Goal: Task Accomplishment & Management: Use online tool/utility

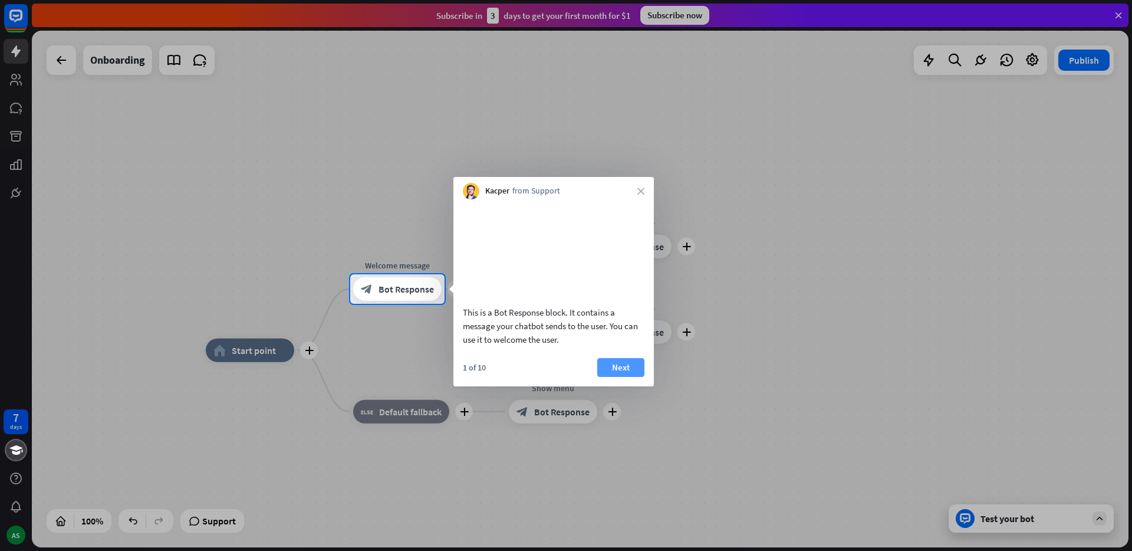
click at [624, 377] on button "Next" at bounding box center [620, 367] width 47 height 19
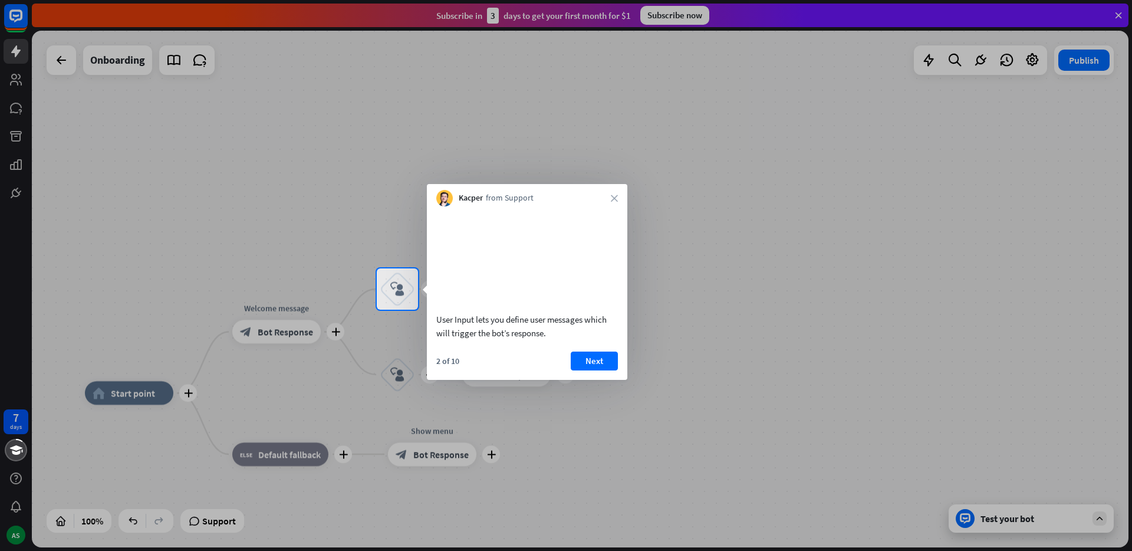
click at [440, 366] on div "2 of 10" at bounding box center [447, 360] width 23 height 11
click at [433, 375] on div "2 of 10 Next" at bounding box center [527, 365] width 200 height 28
click at [292, 331] on div at bounding box center [566, 429] width 1132 height 241
click at [599, 370] on button "Next" at bounding box center [594, 360] width 47 height 19
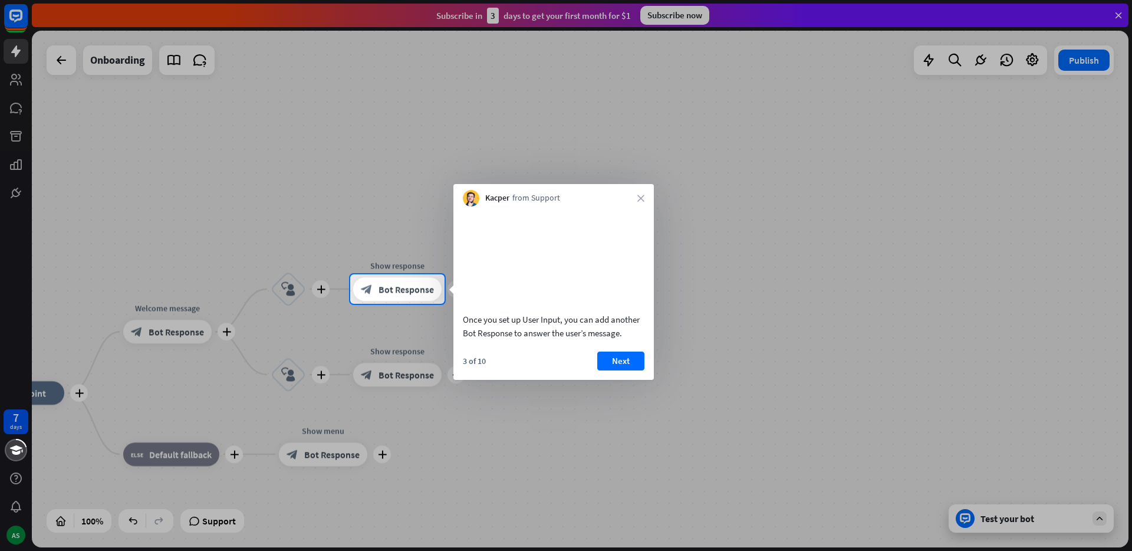
click at [625, 370] on button "Next" at bounding box center [620, 360] width 47 height 19
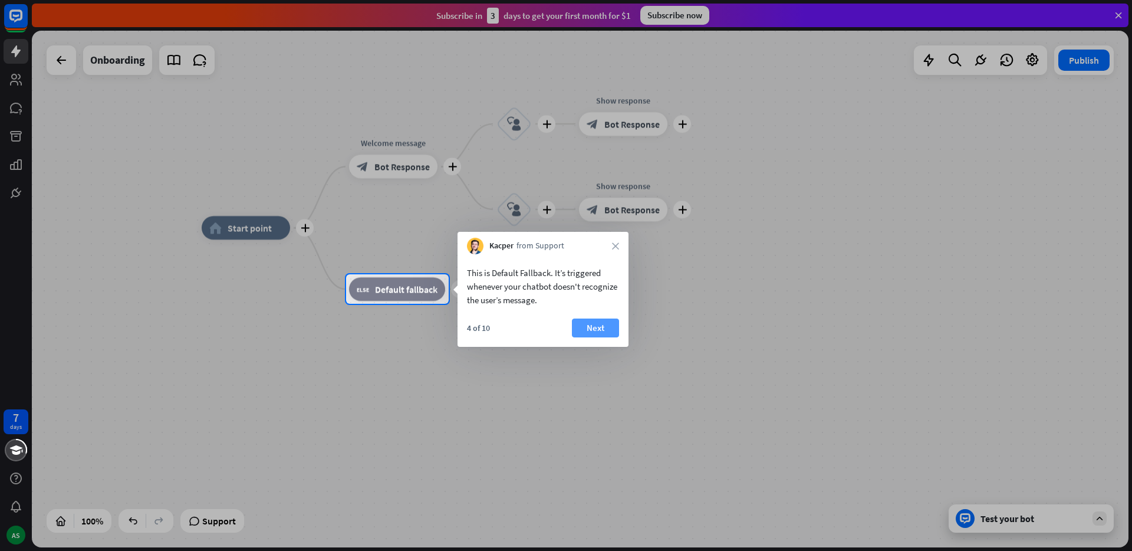
click at [604, 332] on button "Next" at bounding box center [595, 327] width 47 height 19
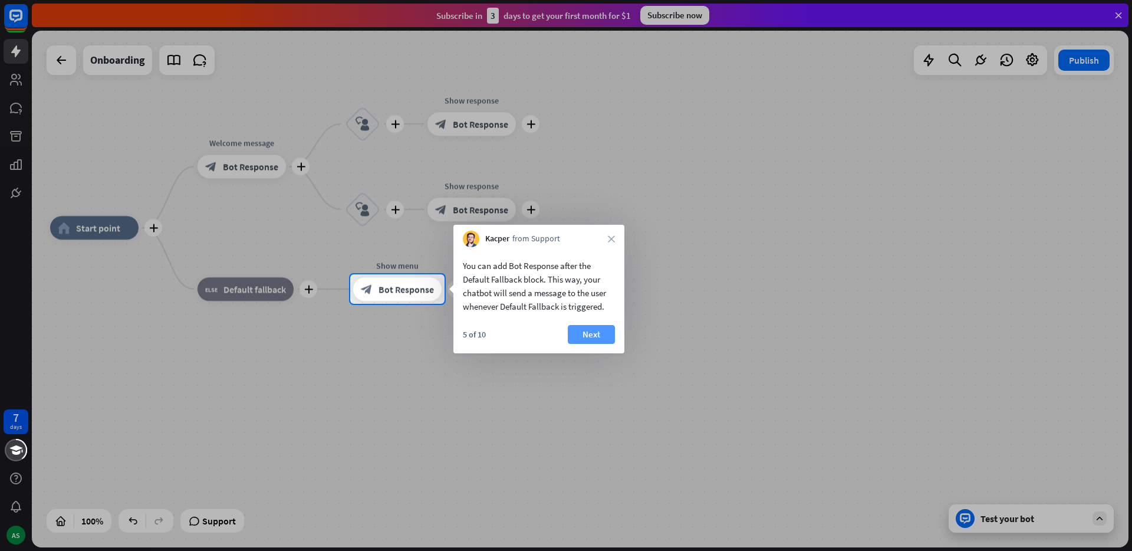
click at [600, 337] on button "Next" at bounding box center [591, 334] width 47 height 19
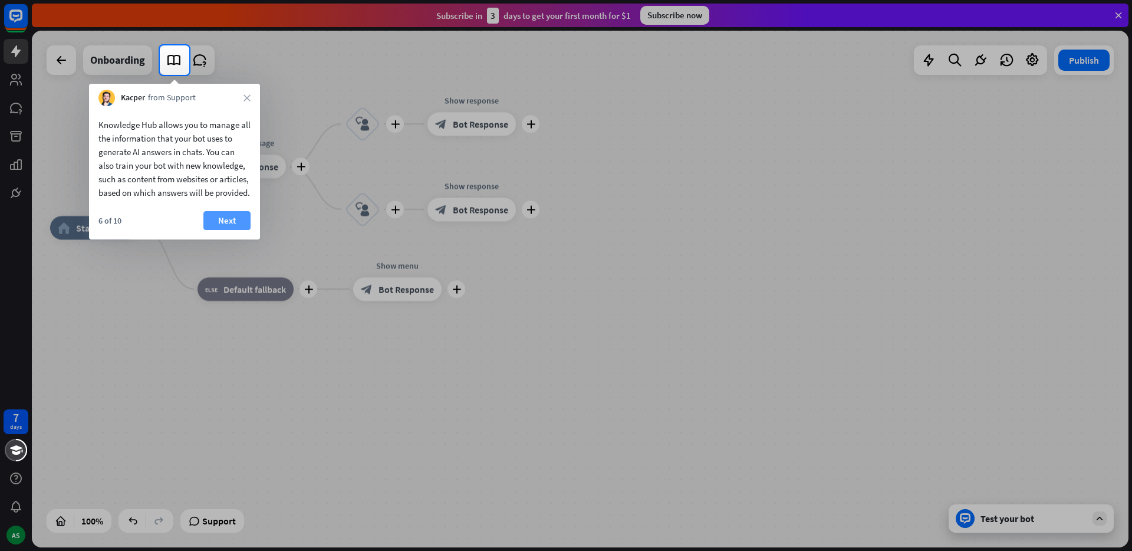
click at [236, 230] on button "Next" at bounding box center [226, 220] width 47 height 19
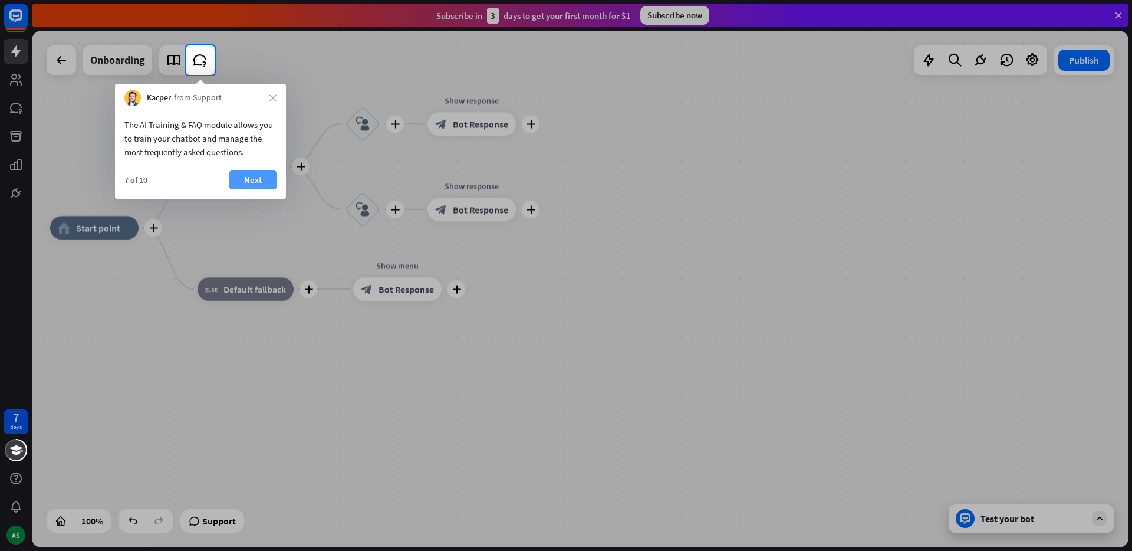
click at [263, 182] on button "Next" at bounding box center [252, 179] width 47 height 19
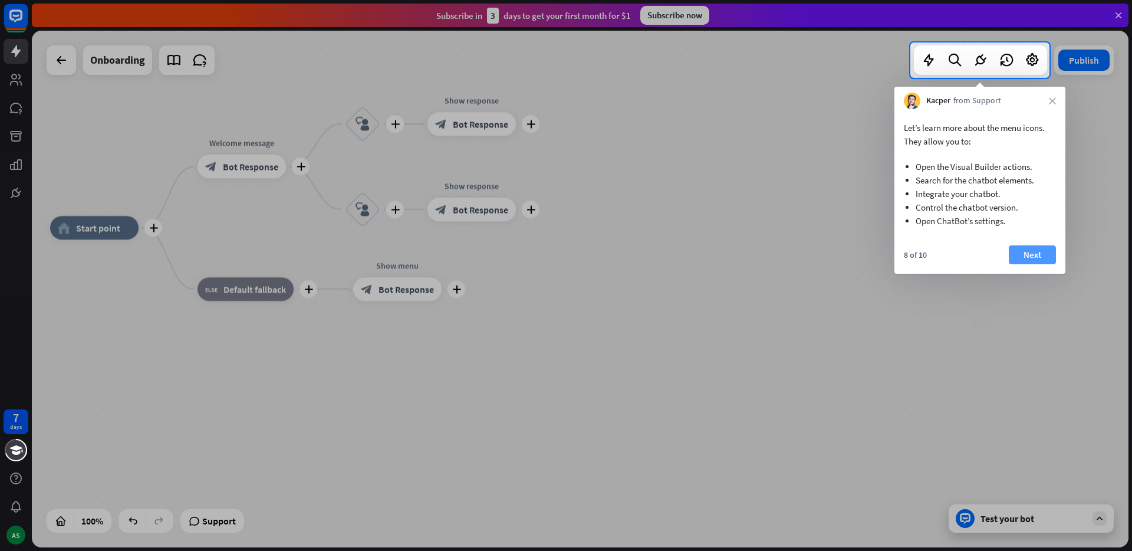
click at [1041, 258] on button "Next" at bounding box center [1032, 254] width 47 height 19
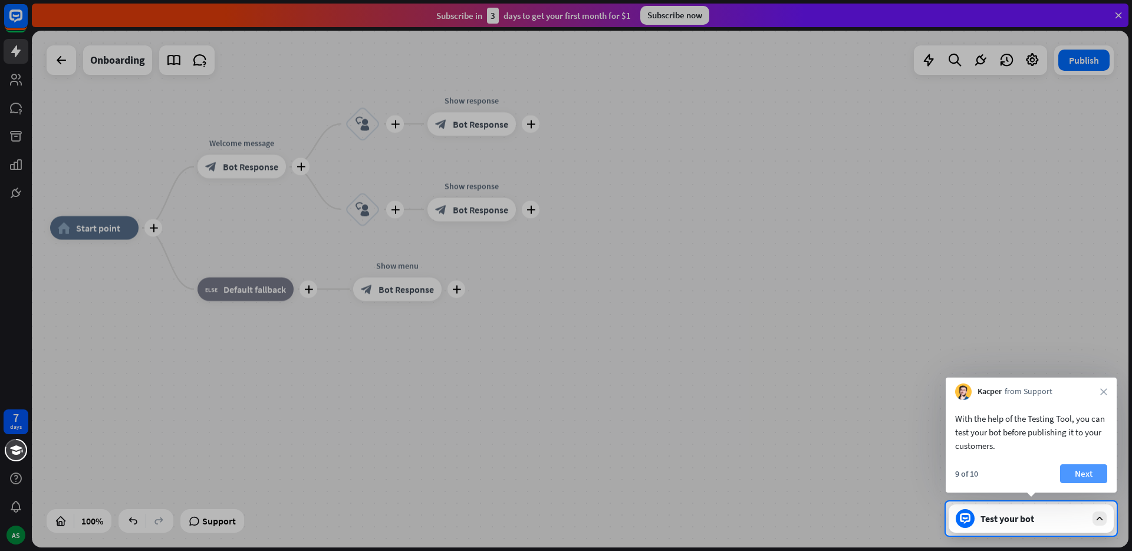
click at [1092, 474] on button "Next" at bounding box center [1083, 473] width 47 height 19
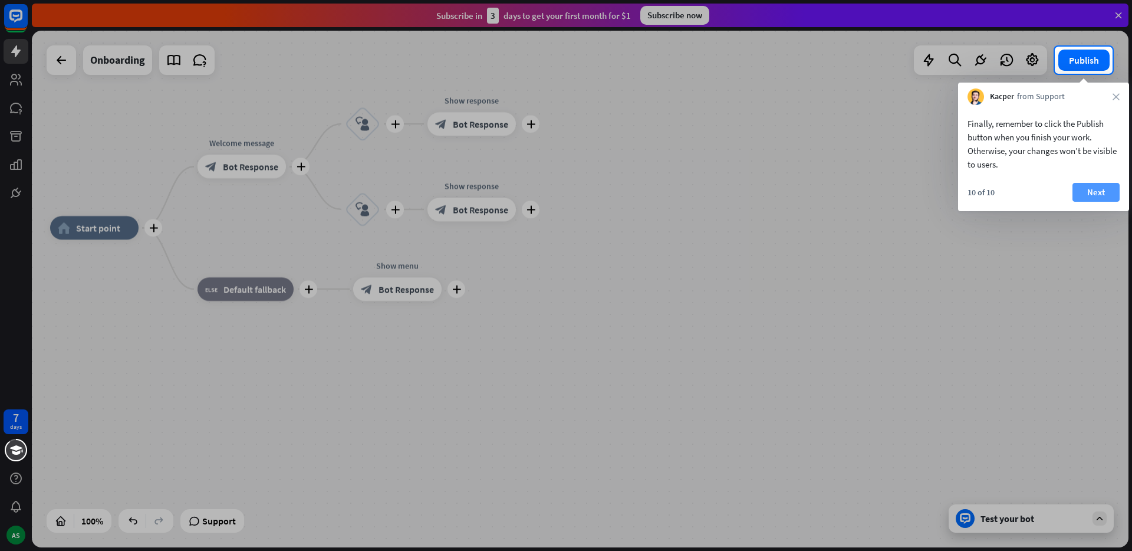
click at [1102, 193] on button "Next" at bounding box center [1095, 192] width 47 height 19
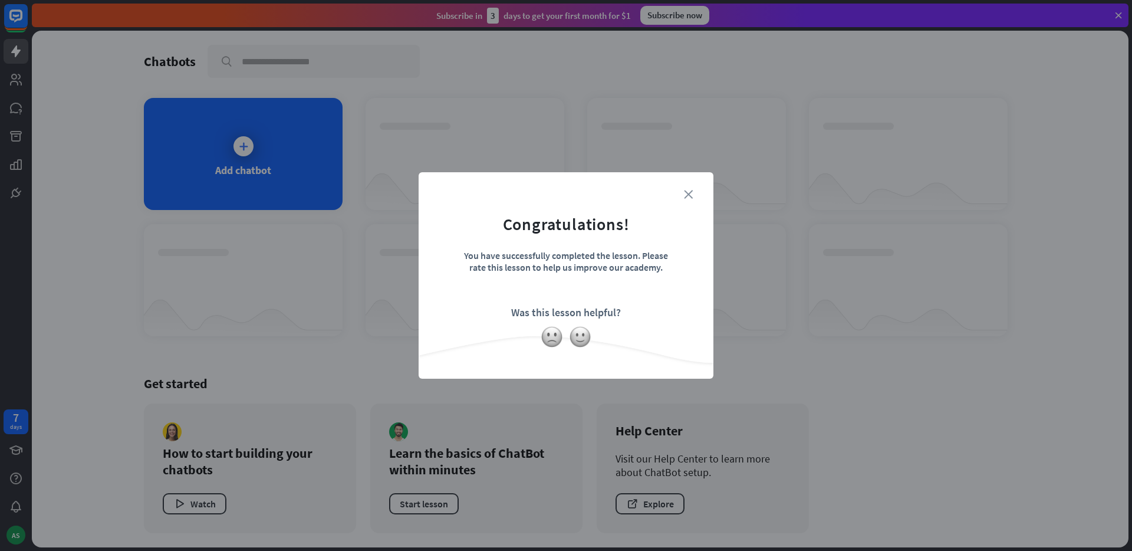
click at [688, 191] on icon "close" at bounding box center [688, 194] width 9 height 9
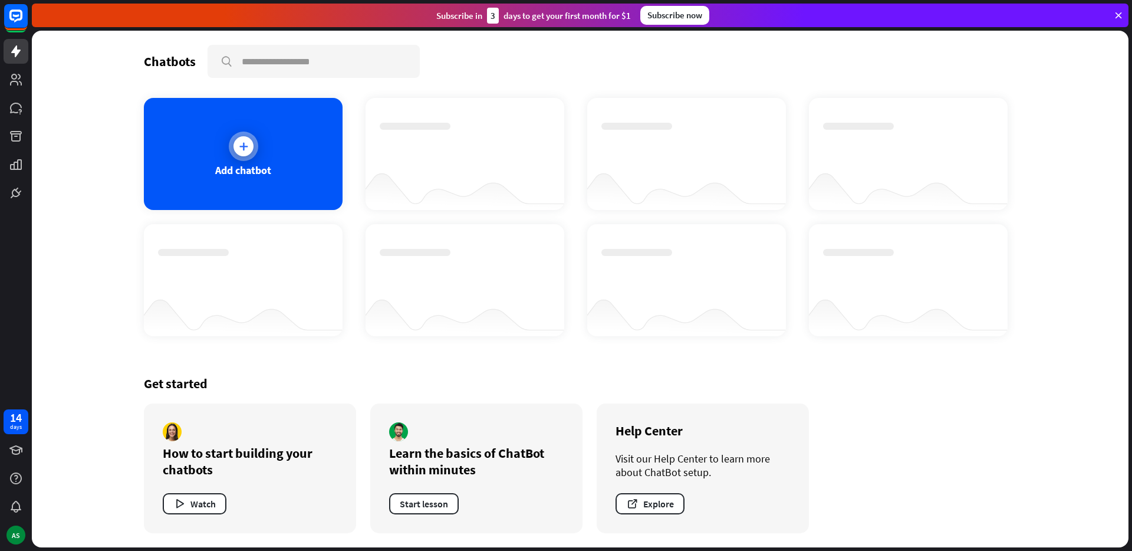
click at [245, 151] on icon at bounding box center [244, 146] width 12 height 12
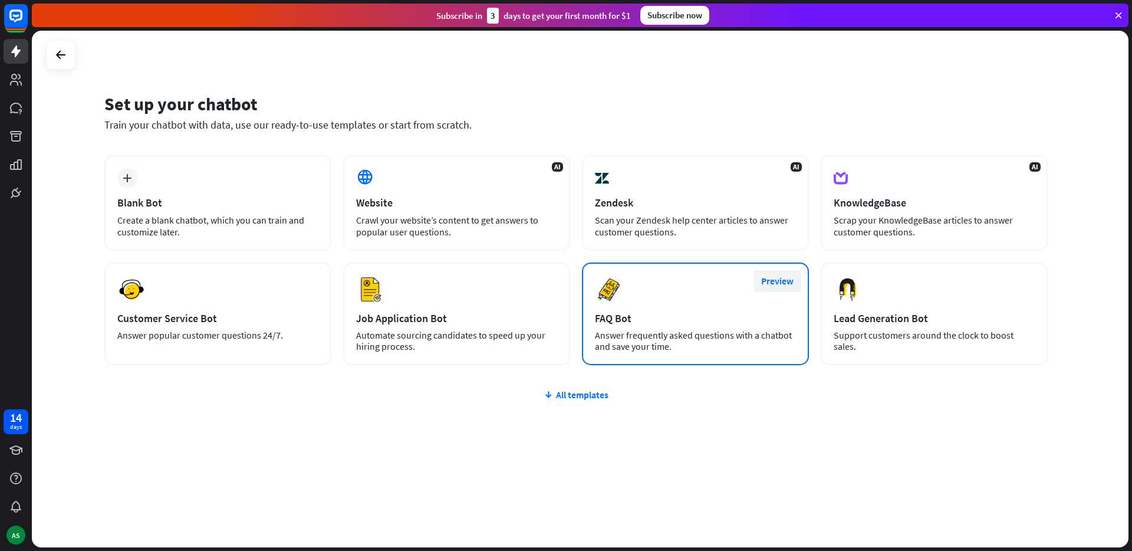
click at [784, 281] on button "Preview" at bounding box center [777, 281] width 47 height 22
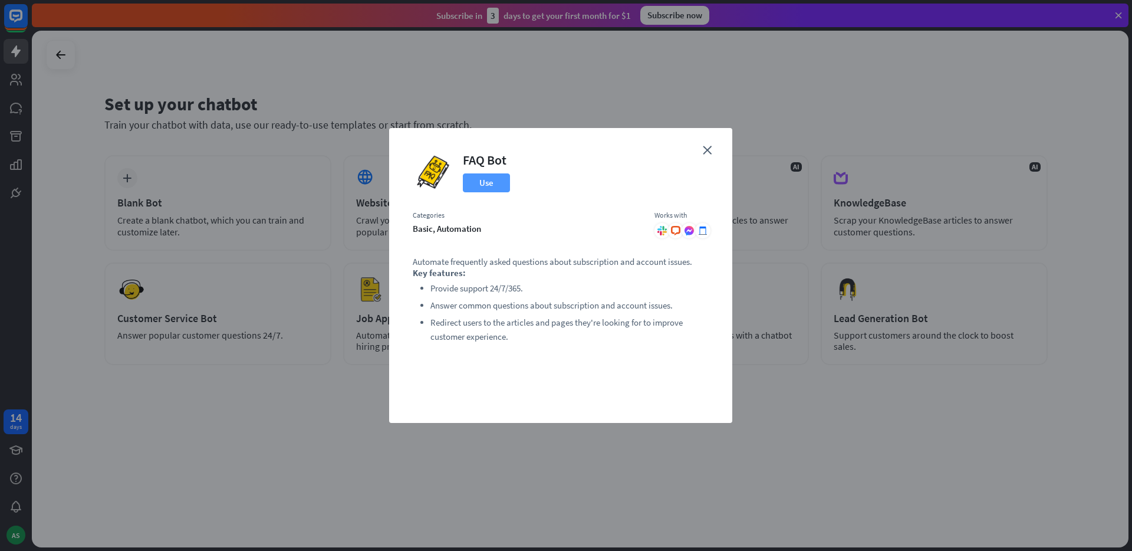
click at [483, 186] on button "Use" at bounding box center [486, 182] width 47 height 19
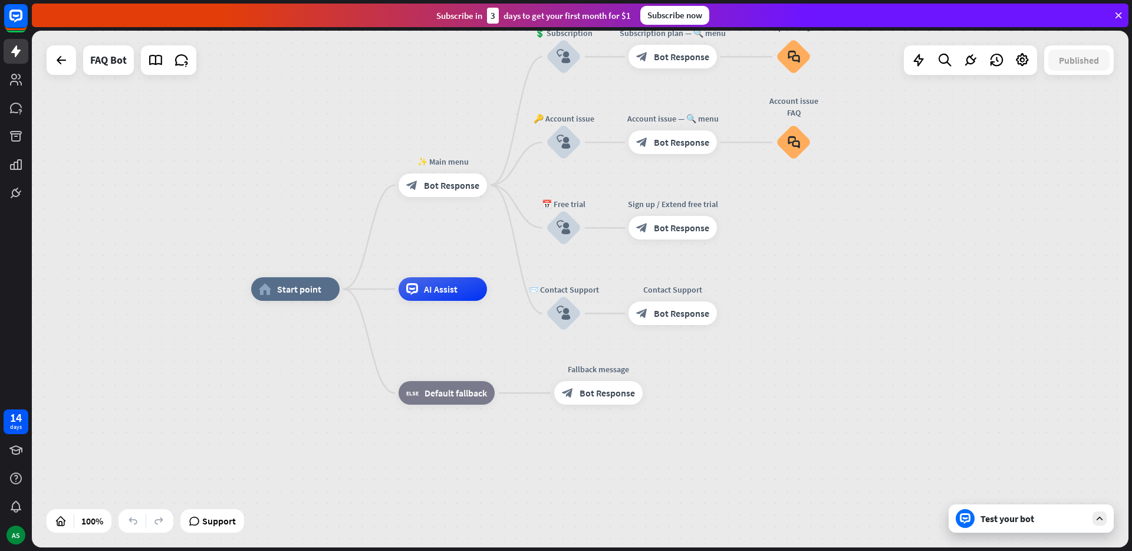
click at [1027, 520] on div "Test your bot" at bounding box center [1033, 518] width 106 height 12
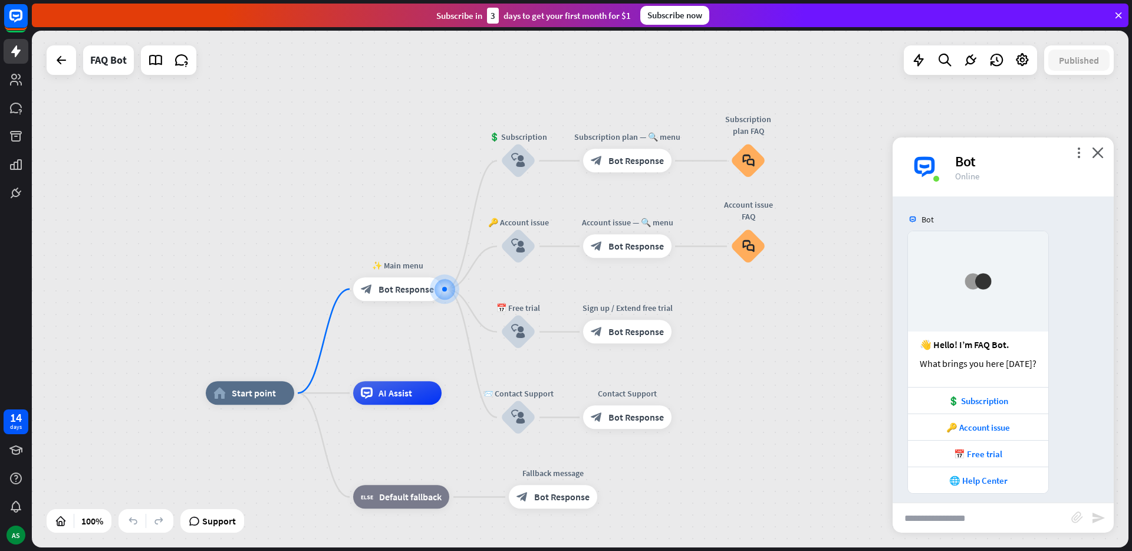
scroll to position [9, 0]
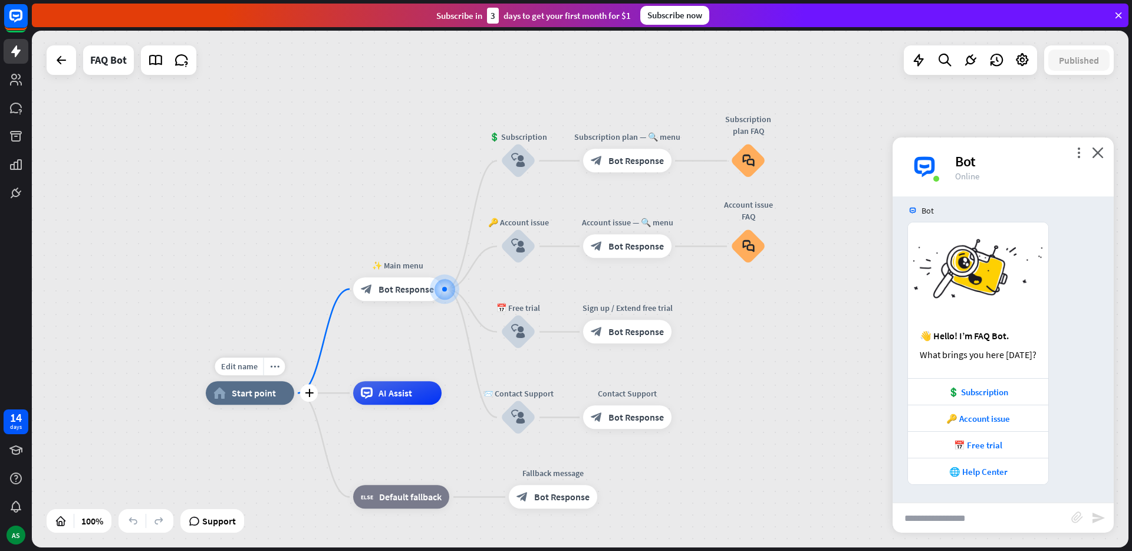
click at [260, 395] on span "Start point" at bounding box center [254, 393] width 44 height 12
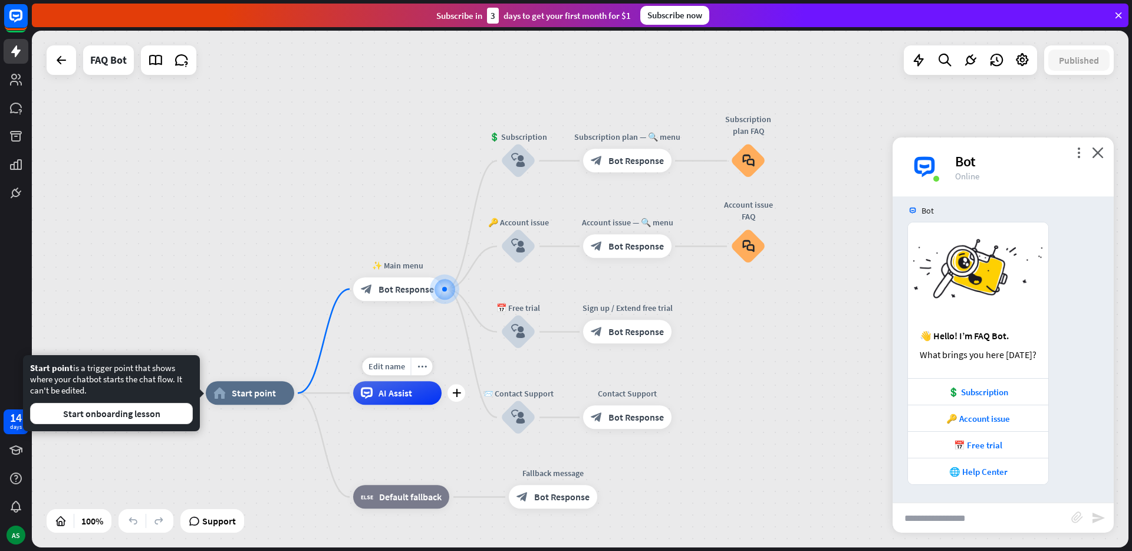
click at [408, 404] on div "Edit name more_horiz plus AI Assist" at bounding box center [397, 393] width 88 height 24
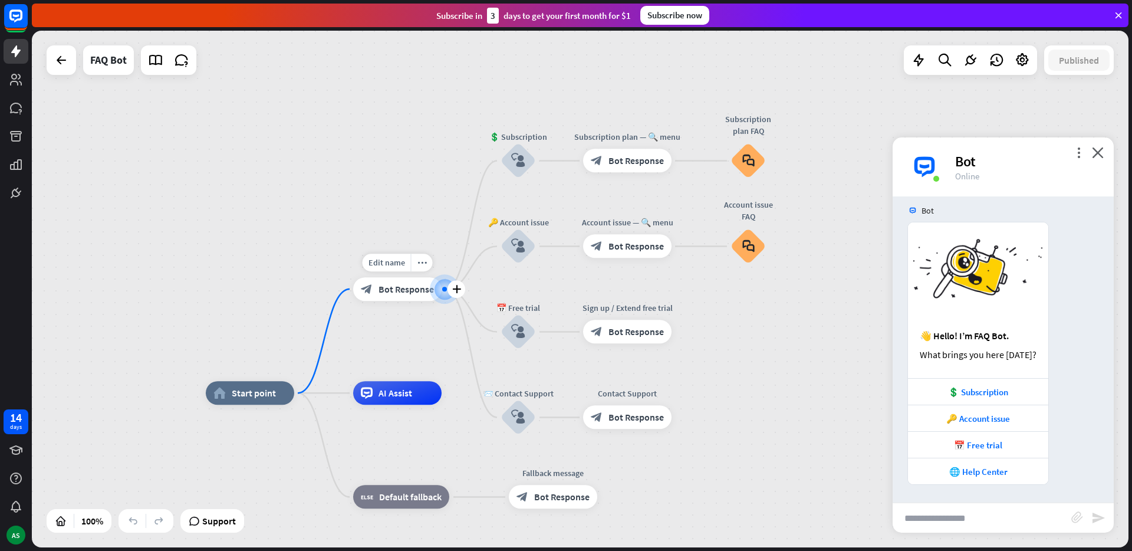
click at [412, 297] on div "block_bot_response Bot Response" at bounding box center [397, 289] width 88 height 24
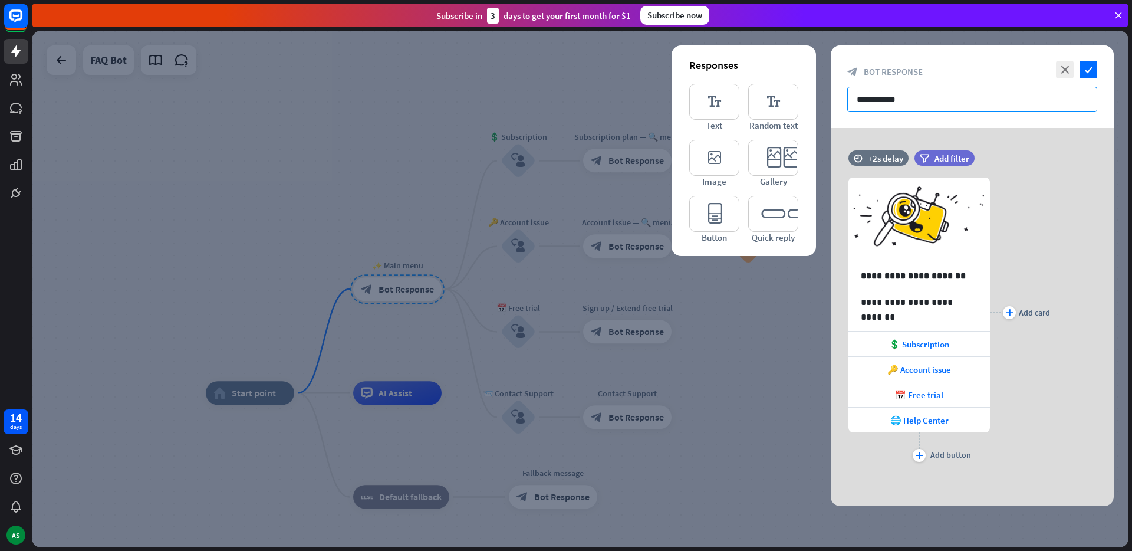
click at [947, 104] on input "**********" at bounding box center [972, 99] width 250 height 25
click at [914, 280] on p "**********" at bounding box center [919, 275] width 117 height 15
click at [800, 374] on div at bounding box center [580, 289] width 1096 height 516
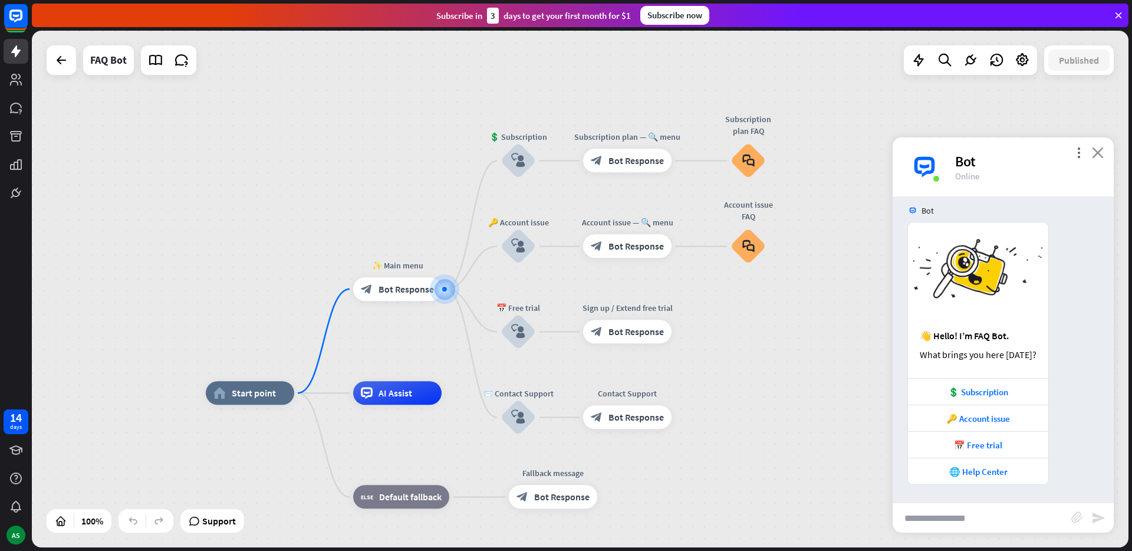
click at [1100, 153] on icon "close" at bounding box center [1098, 152] width 12 height 11
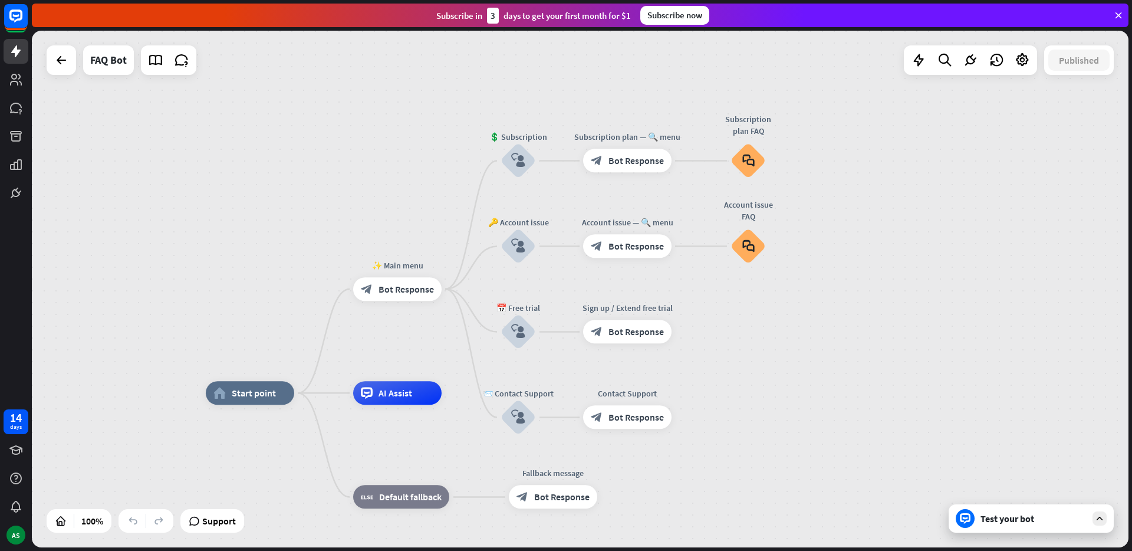
click at [1046, 522] on div "Test your bot" at bounding box center [1033, 518] width 106 height 12
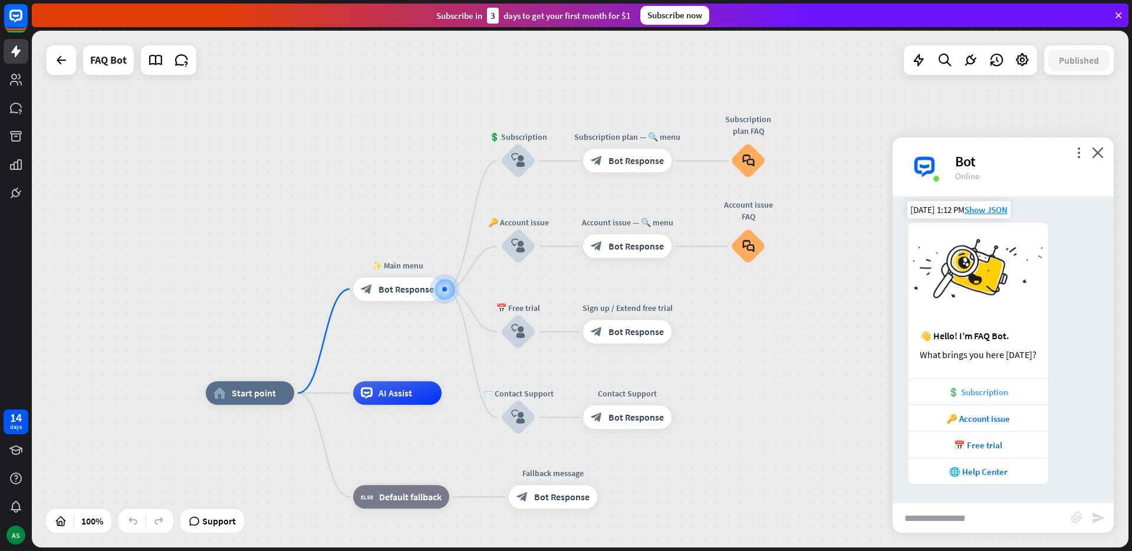
click at [981, 394] on div "💲 Subscription" at bounding box center [978, 391] width 128 height 11
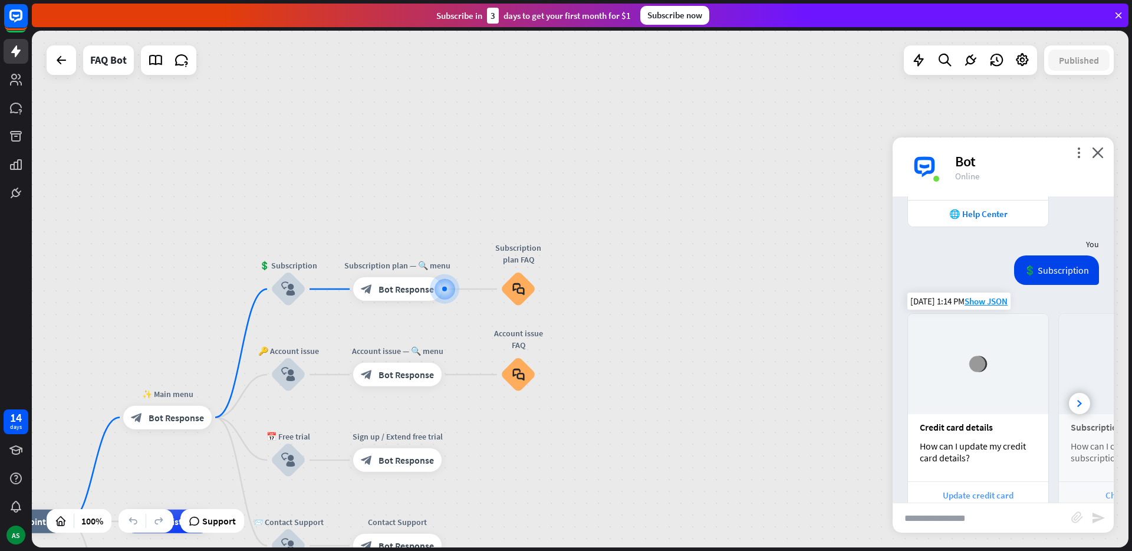
scroll to position [317, 0]
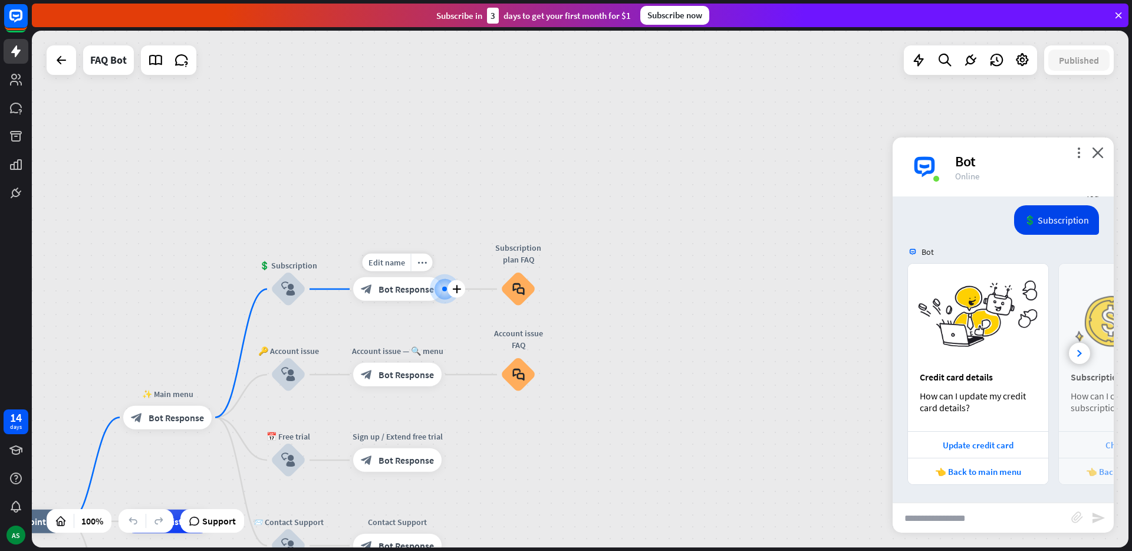
click at [414, 293] on span "Bot Response" at bounding box center [405, 289] width 55 height 12
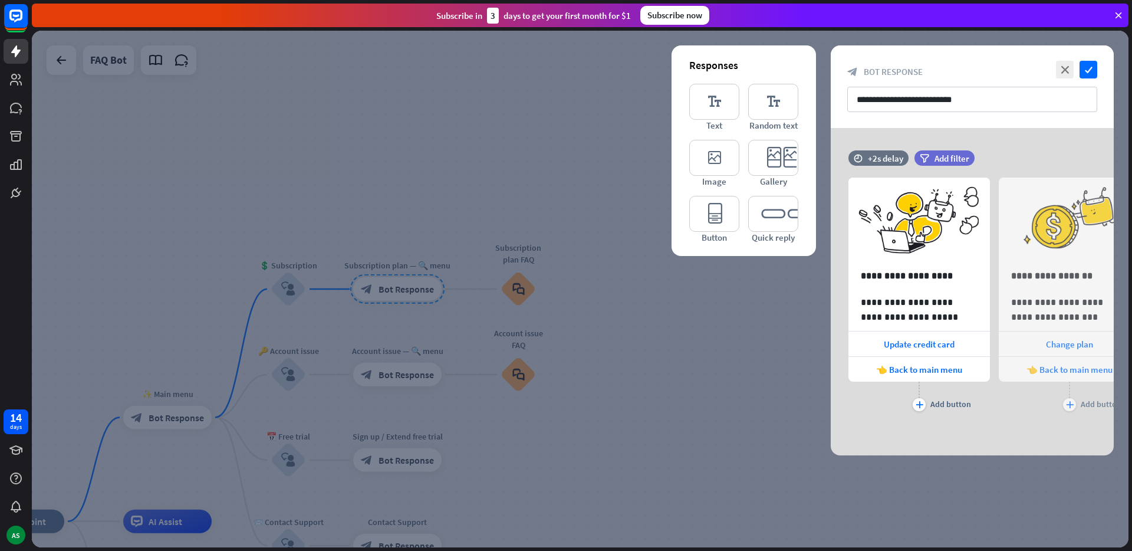
click at [706, 355] on div at bounding box center [580, 289] width 1096 height 516
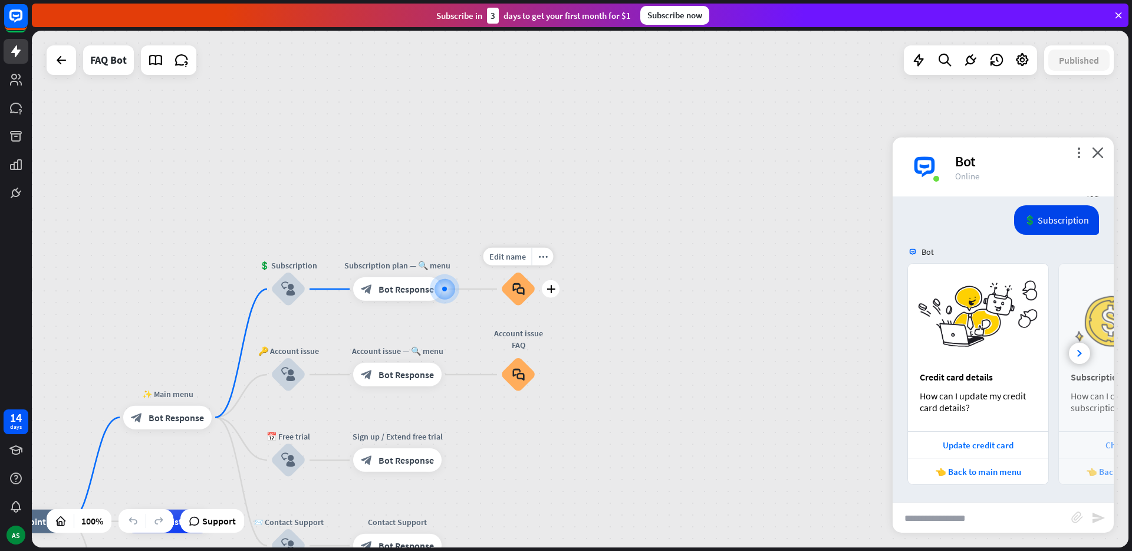
click at [518, 291] on icon "block_faq" at bounding box center [518, 288] width 12 height 13
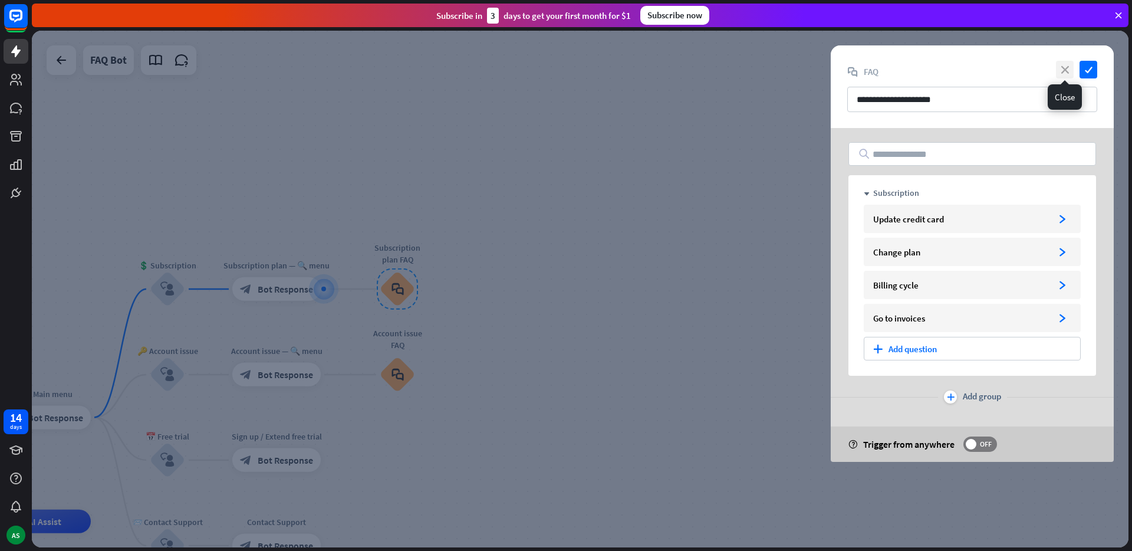
click at [1066, 61] on icon "close" at bounding box center [1065, 70] width 18 height 18
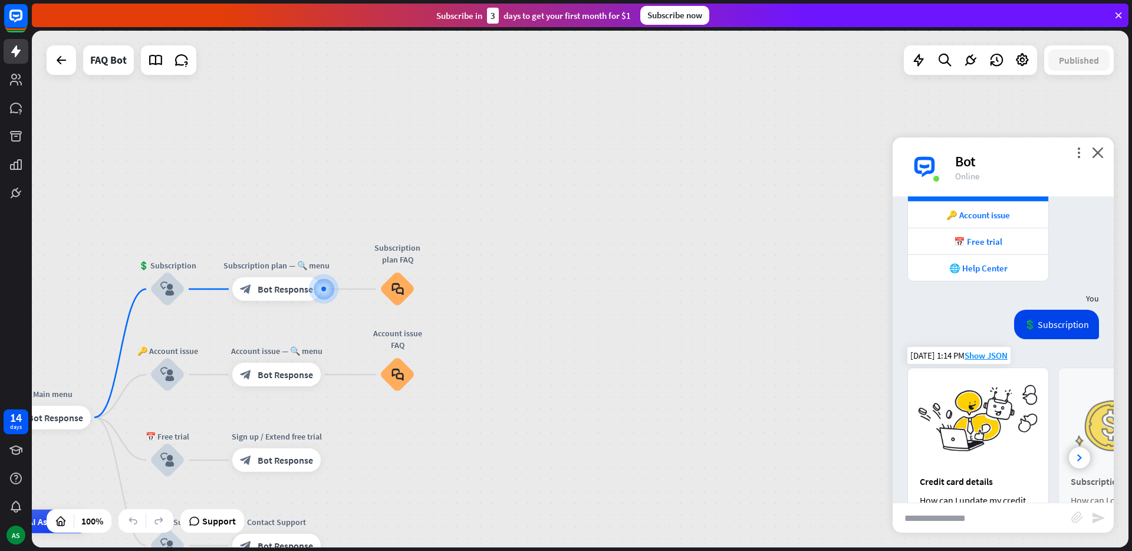
scroll to position [317, 0]
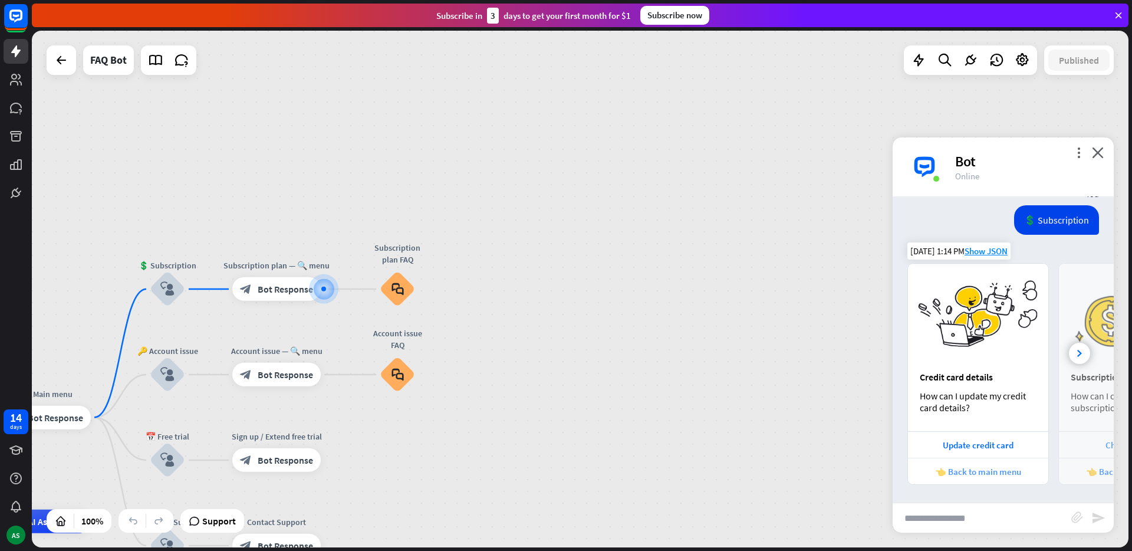
drag, startPoint x: 1044, startPoint y: 461, endPoint x: 930, endPoint y: 459, distance: 114.4
click at [928, 460] on div "👈 Back to main menu" at bounding box center [978, 470] width 140 height 27
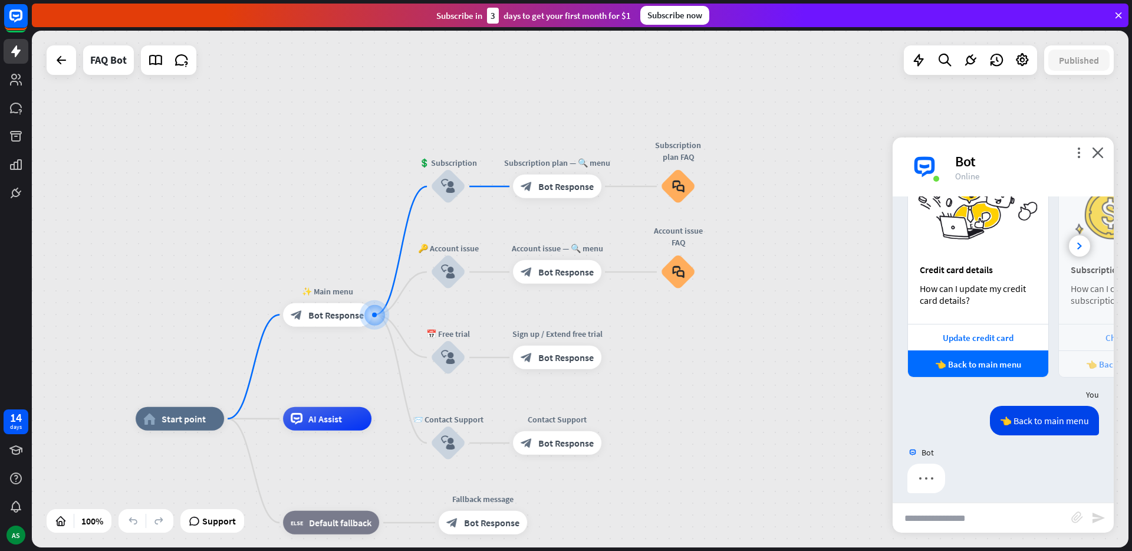
scroll to position [432, 0]
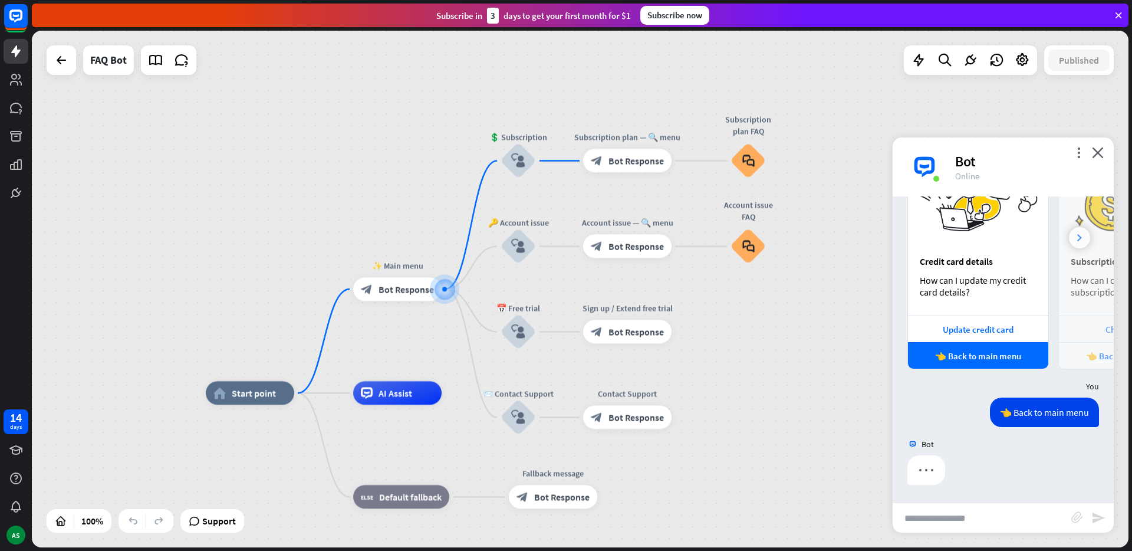
click at [1070, 232] on div at bounding box center [1079, 237] width 21 height 21
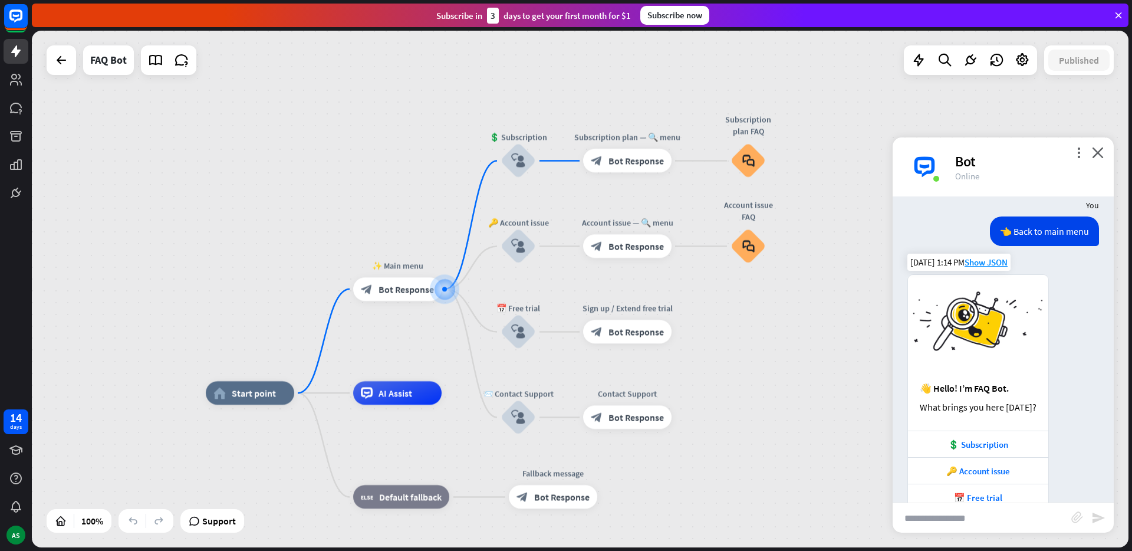
scroll to position [665, 0]
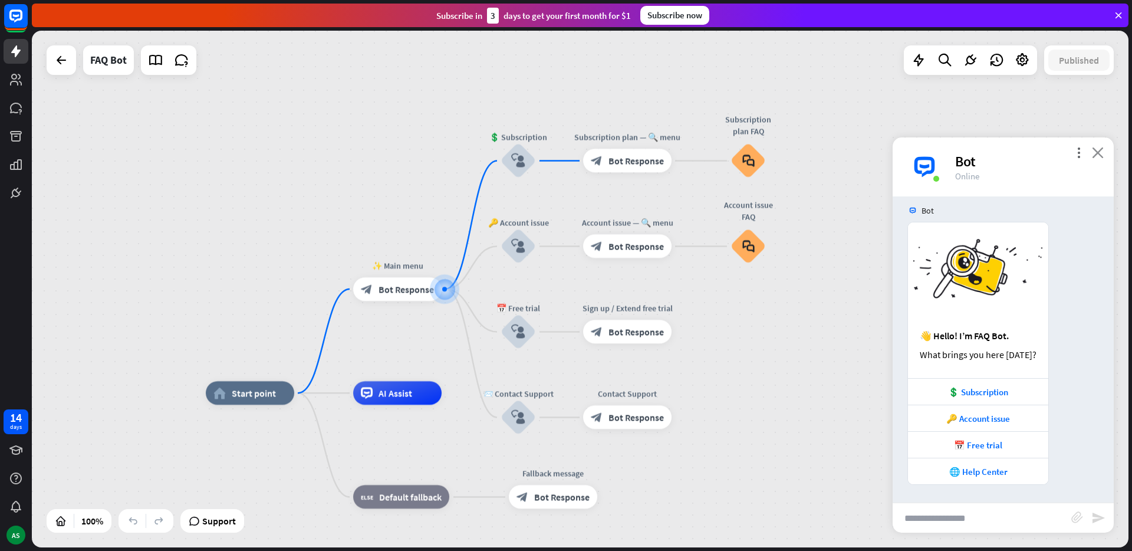
click at [1100, 151] on icon "close" at bounding box center [1098, 152] width 12 height 11
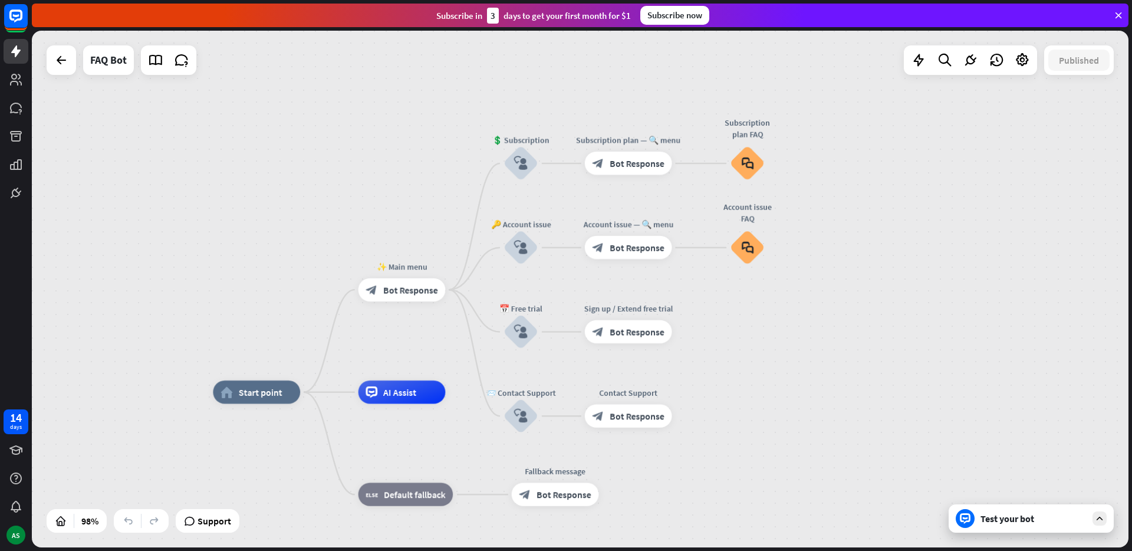
click at [1037, 526] on div "Test your bot" at bounding box center [1030, 518] width 165 height 28
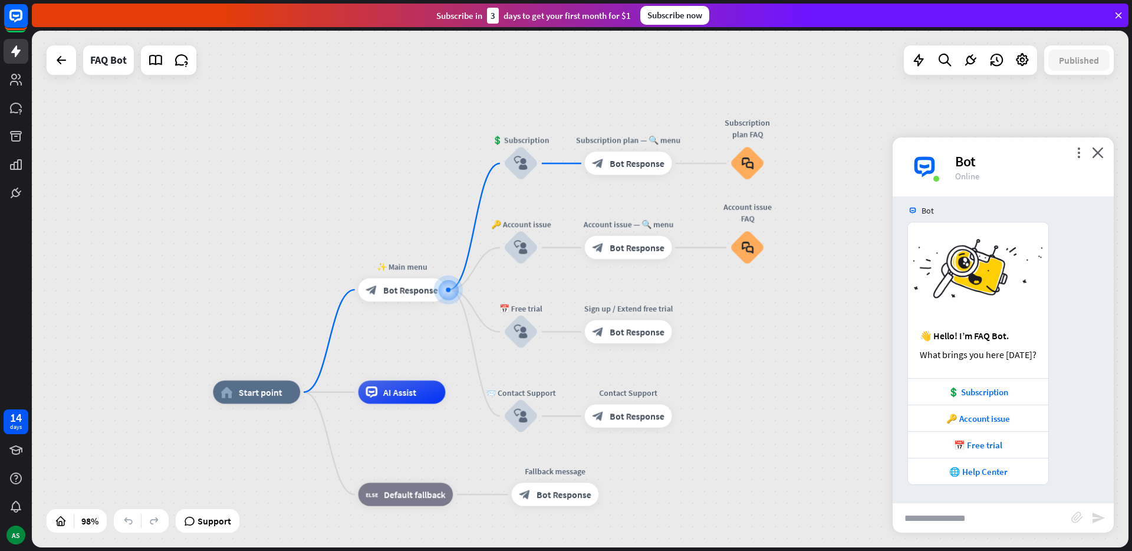
click at [974, 517] on input "text" at bounding box center [981, 517] width 179 height 29
type input "****"
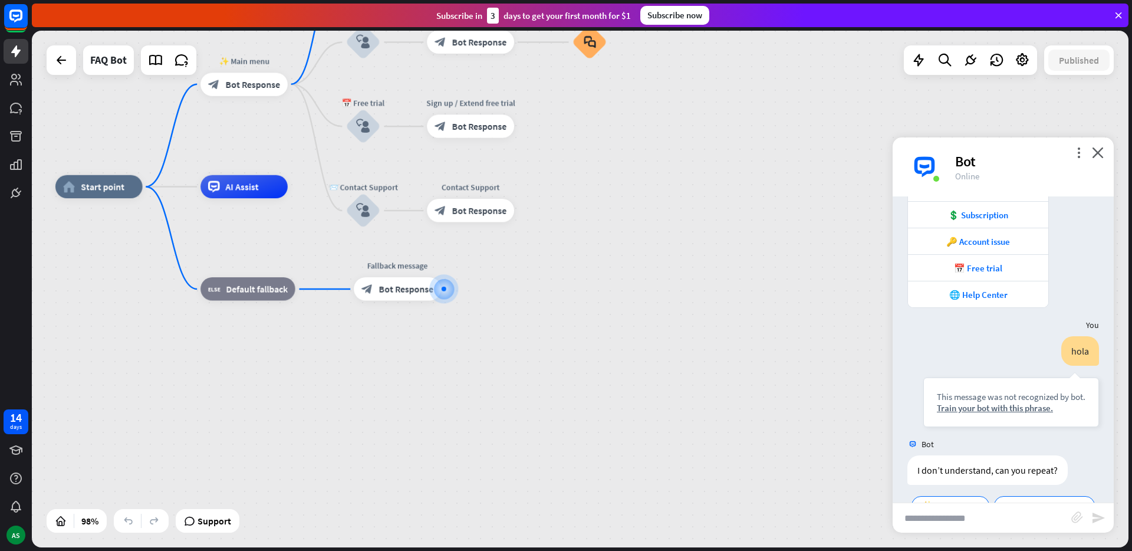
scroll to position [898, 0]
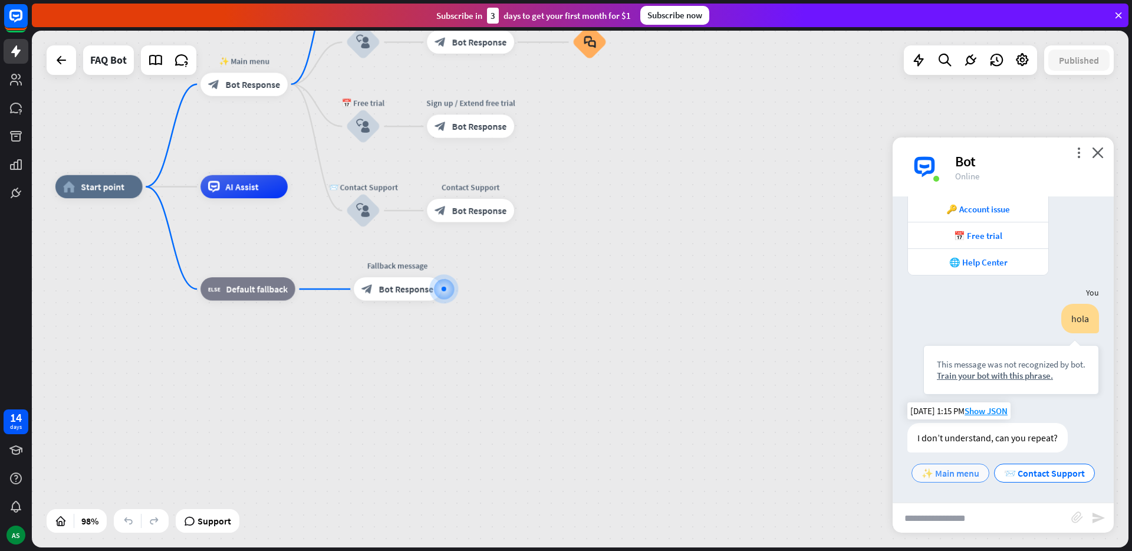
click at [979, 467] on span "✨ Main menu" at bounding box center [950, 473] width 58 height 12
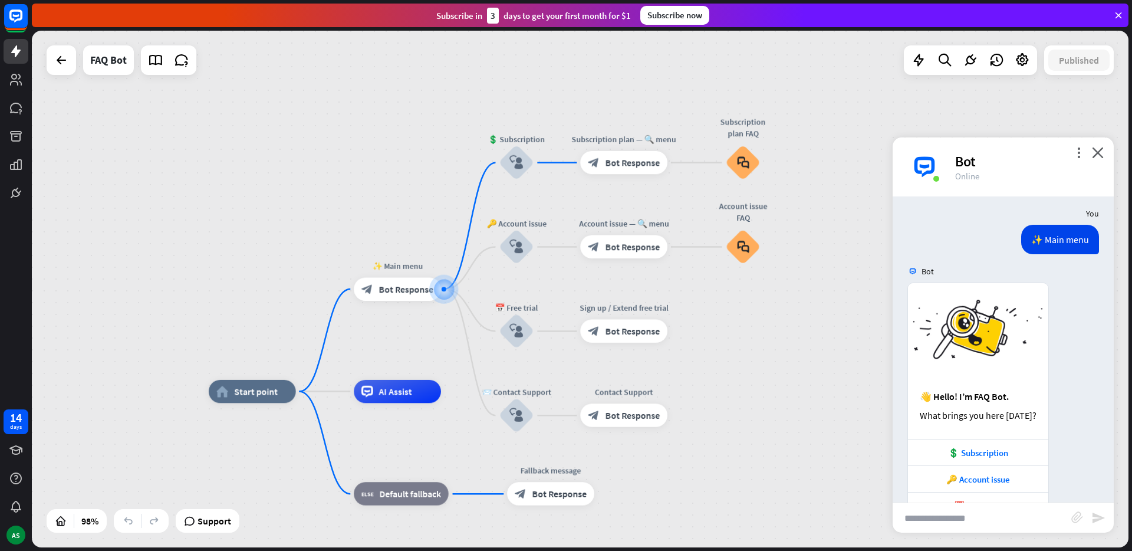
scroll to position [1191, 0]
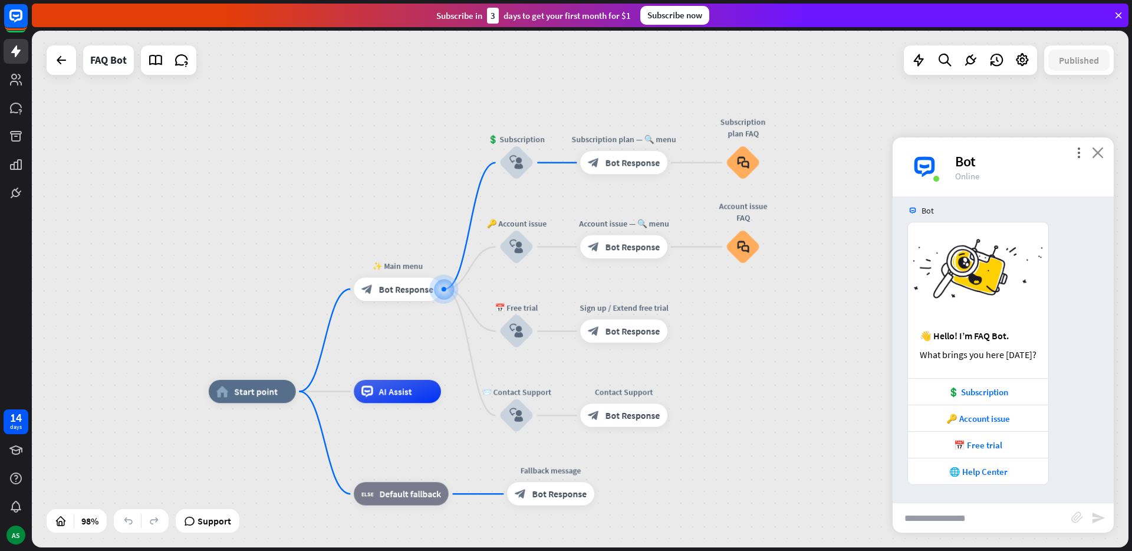
click at [1095, 153] on icon "close" at bounding box center [1098, 152] width 12 height 11
